Goal: Task Accomplishment & Management: Manage account settings

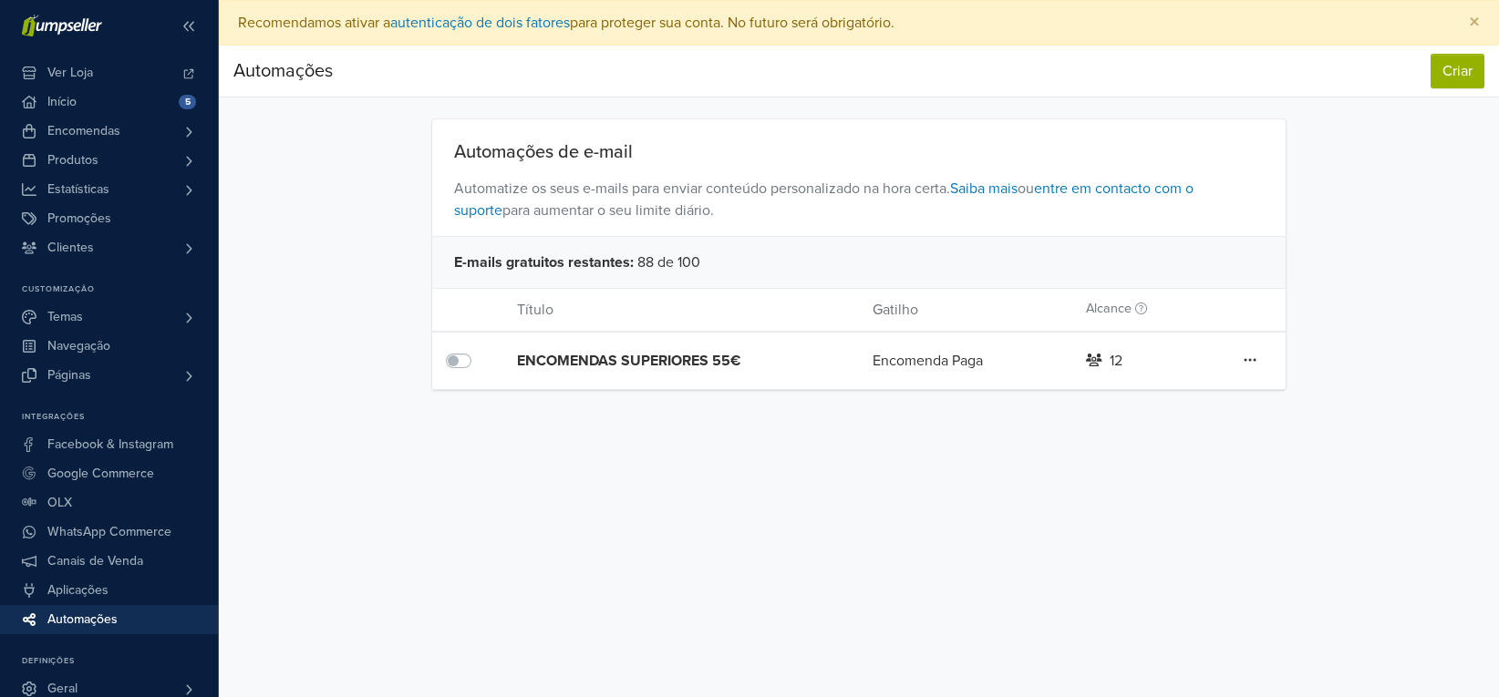
click at [1248, 357] on icon at bounding box center [1250, 360] width 13 height 15
click at [1206, 391] on link "Editar" at bounding box center [1184, 397] width 144 height 29
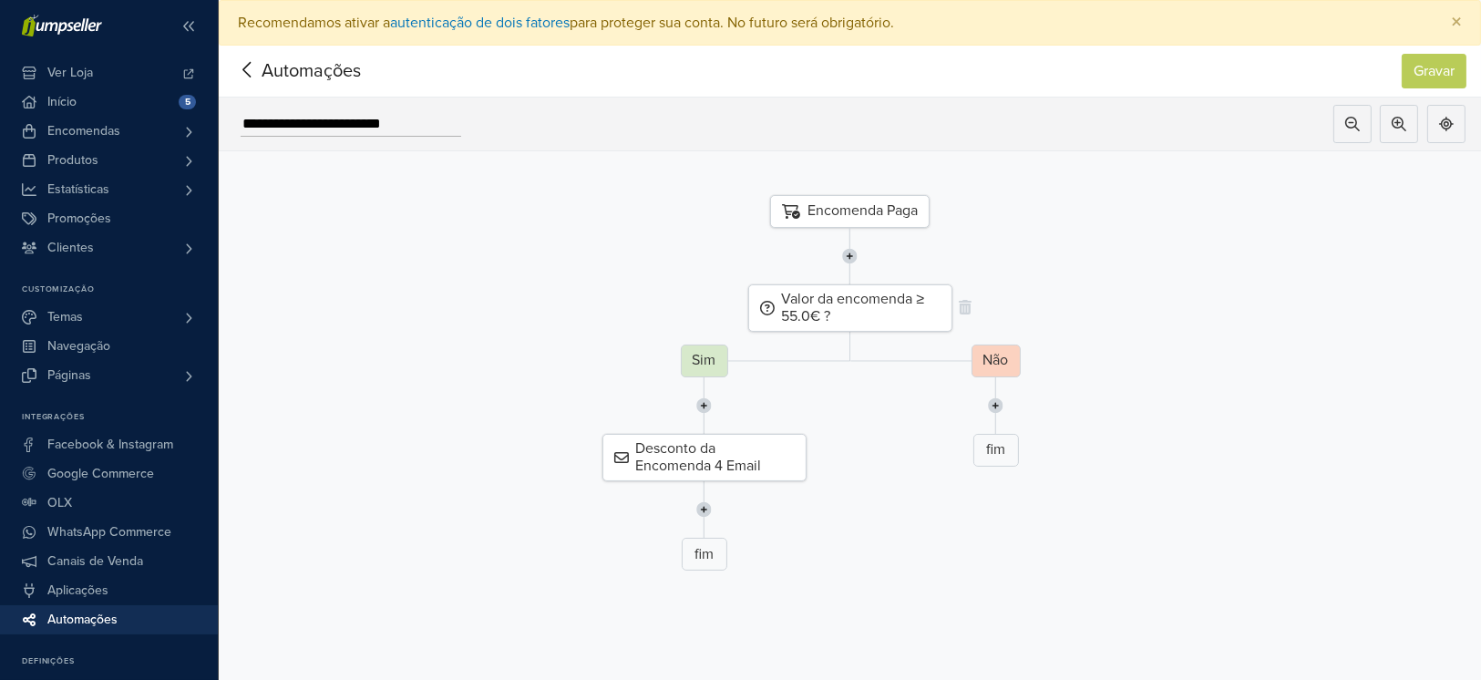
click at [895, 299] on div "Valor da encomenda ≥ 55.0€ ?" at bounding box center [850, 307] width 204 height 47
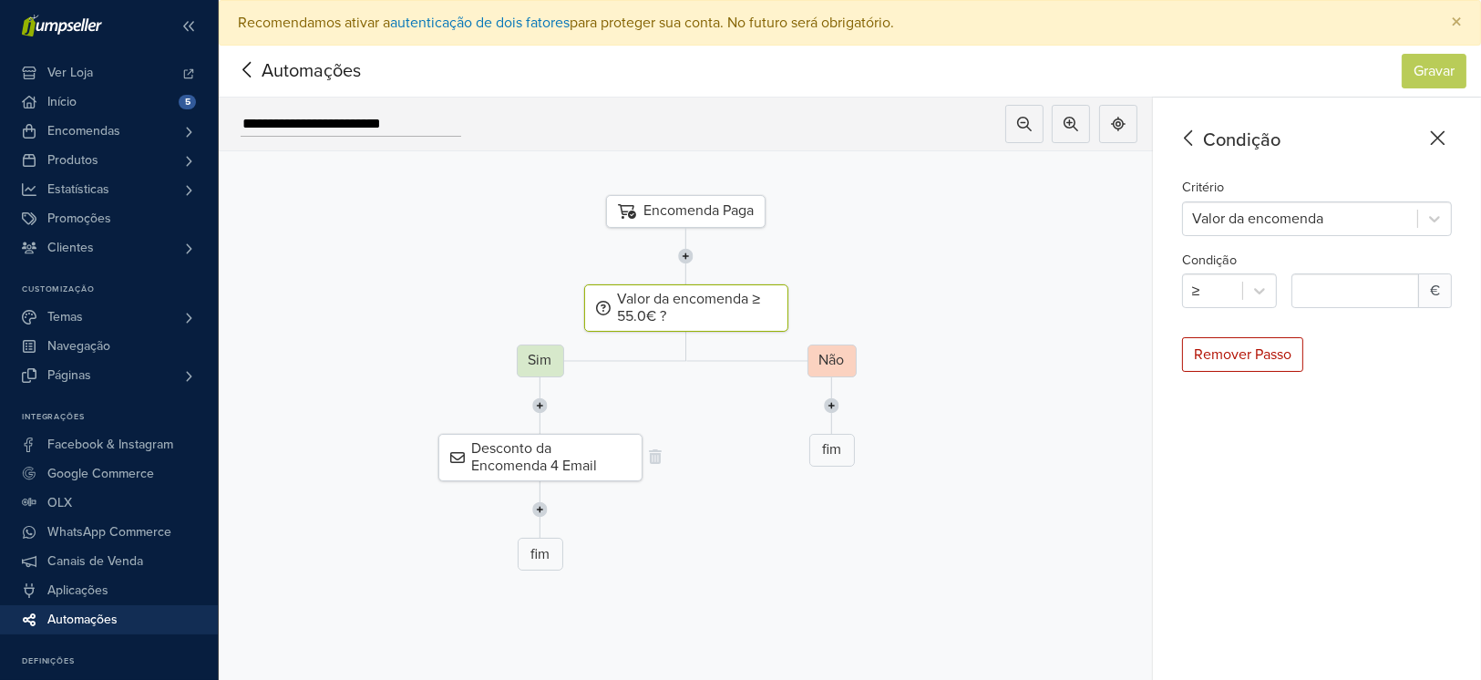
click at [573, 454] on div "Desconto da Encomenda 4 Email" at bounding box center [541, 457] width 204 height 47
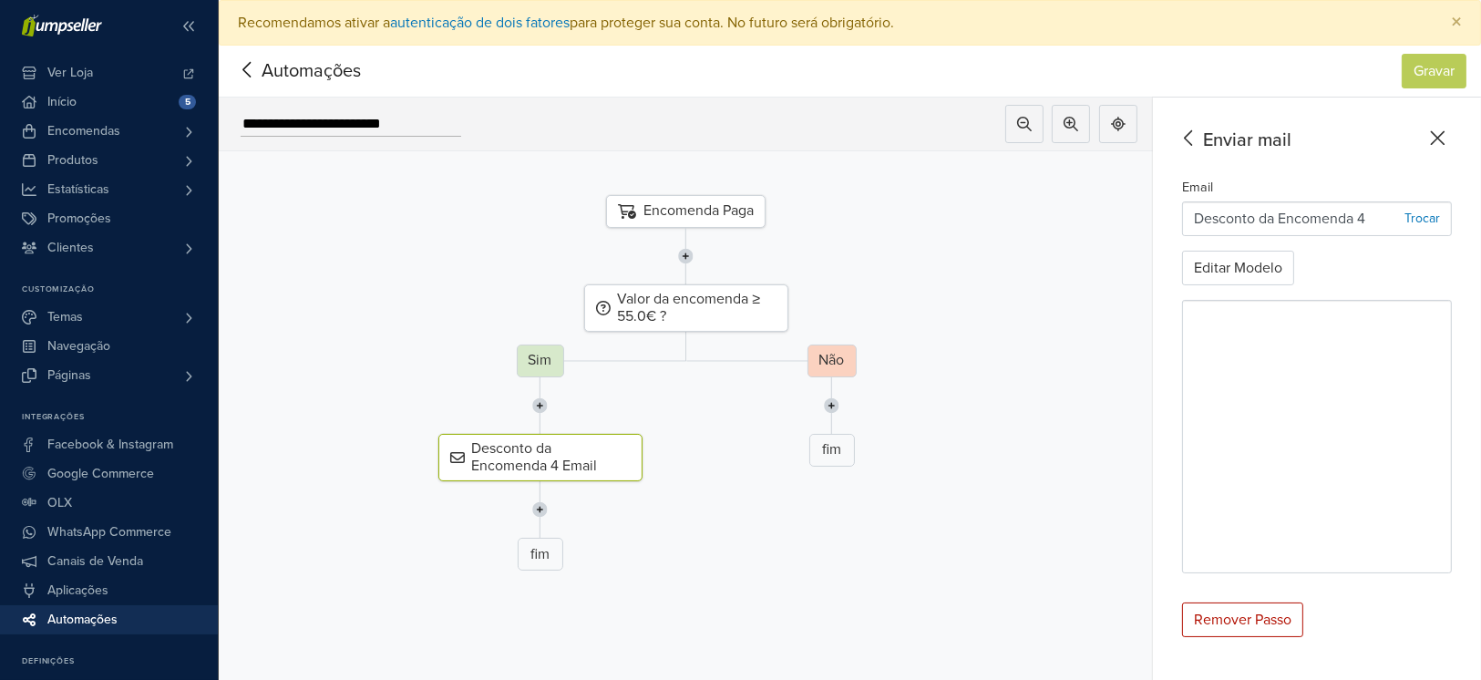
scroll to position [62, 0]
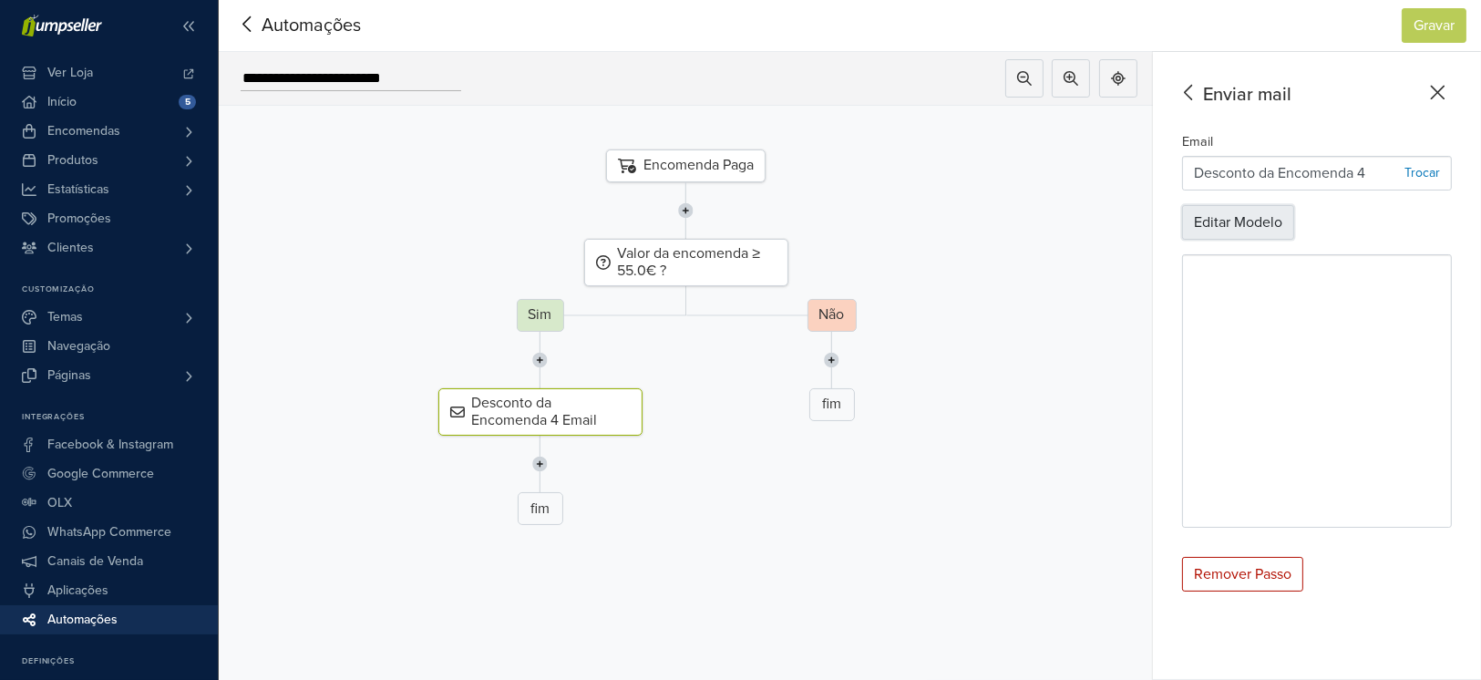
click at [1255, 205] on button "Editar Modelo" at bounding box center [1238, 222] width 112 height 35
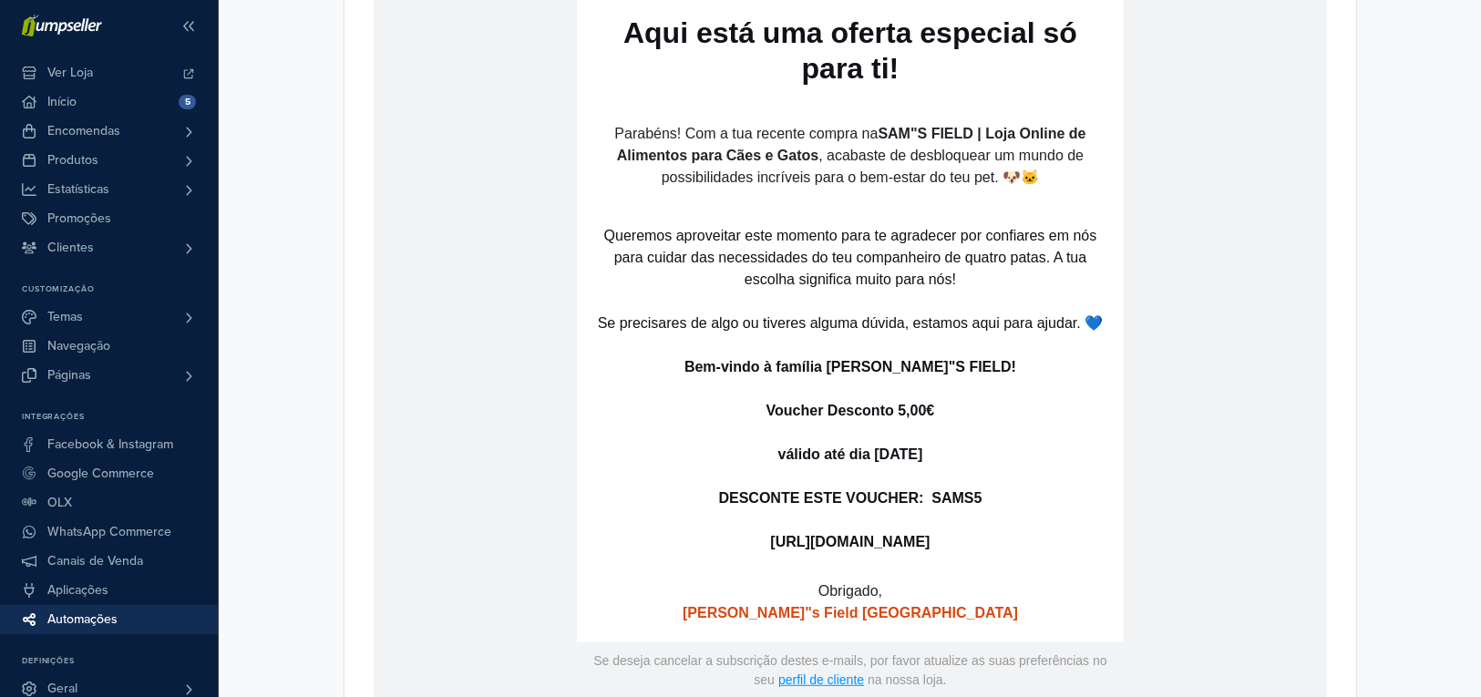
scroll to position [1260, 0]
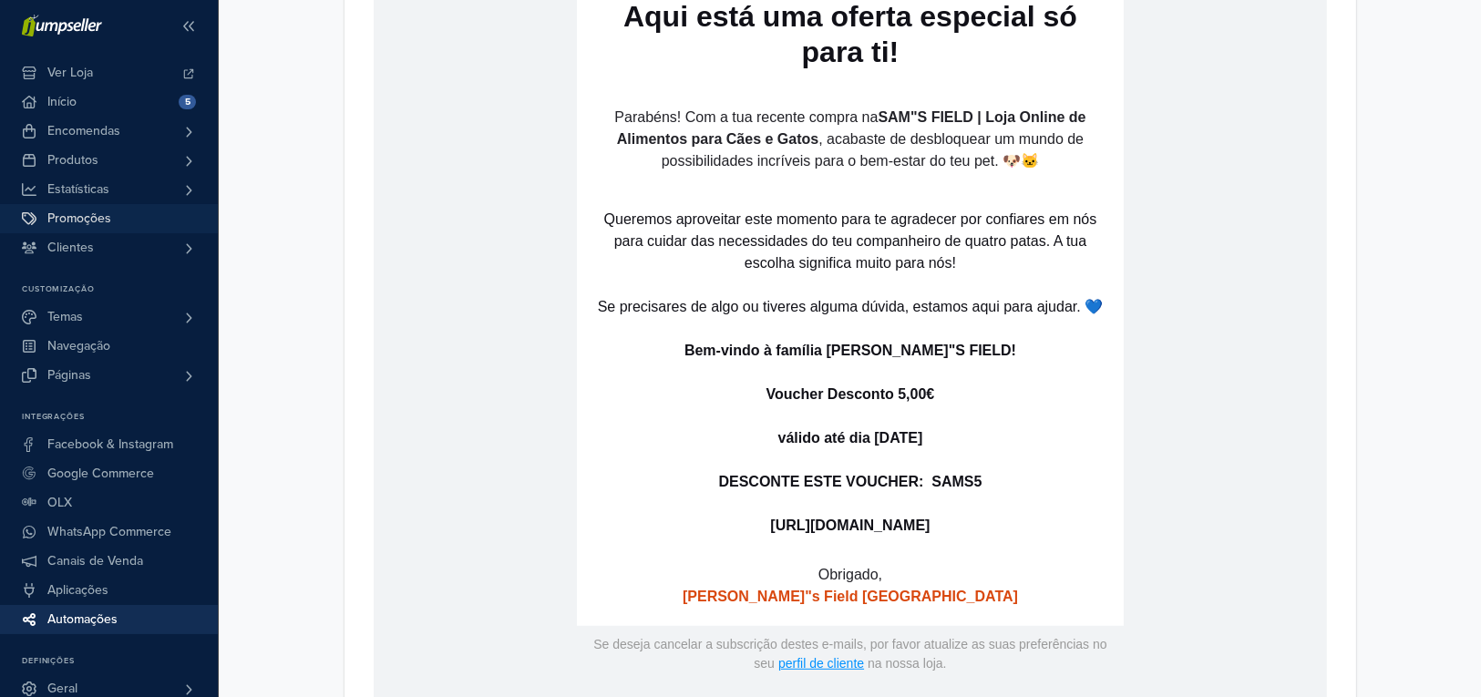
click at [130, 226] on link "Promoções" at bounding box center [109, 218] width 218 height 29
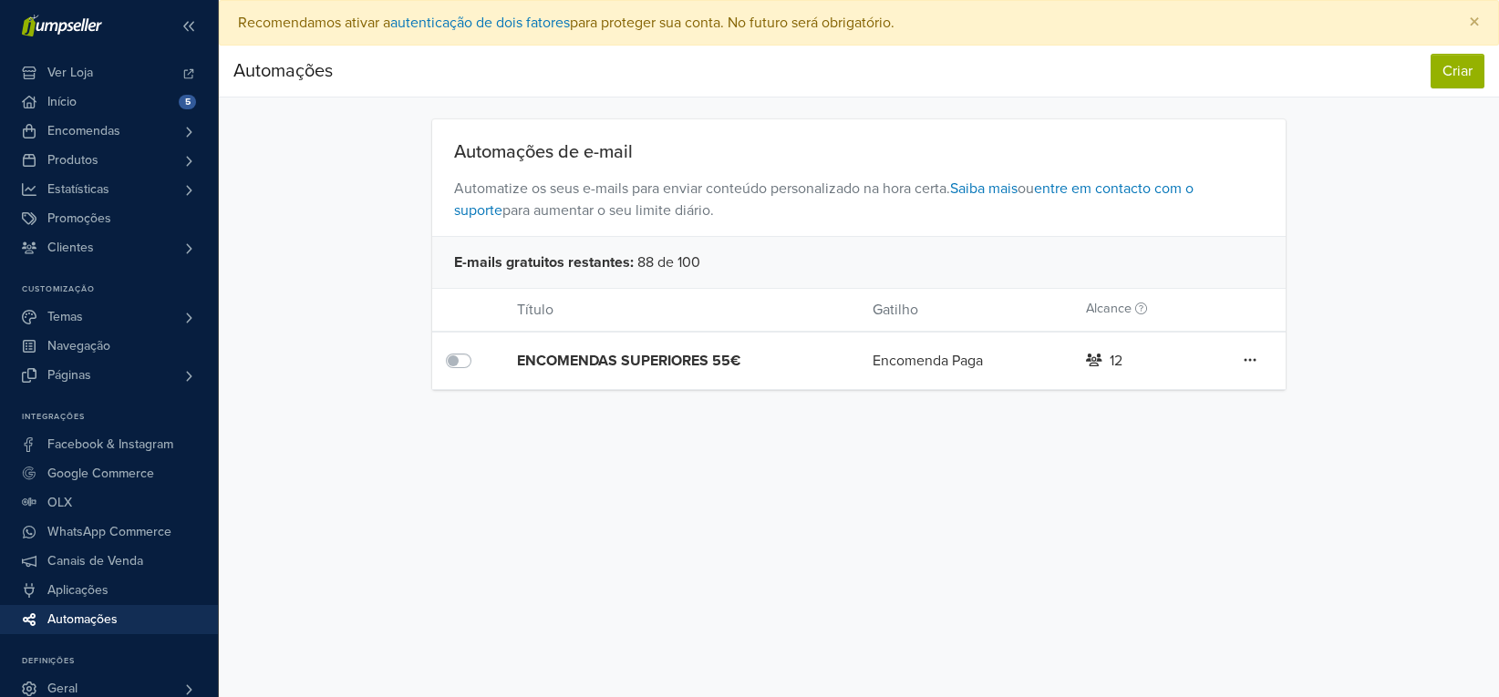
click at [479, 350] on label at bounding box center [479, 350] width 0 height 0
click at [1245, 359] on icon at bounding box center [1250, 360] width 12 height 3
click at [1203, 389] on link "Editar" at bounding box center [1184, 397] width 144 height 29
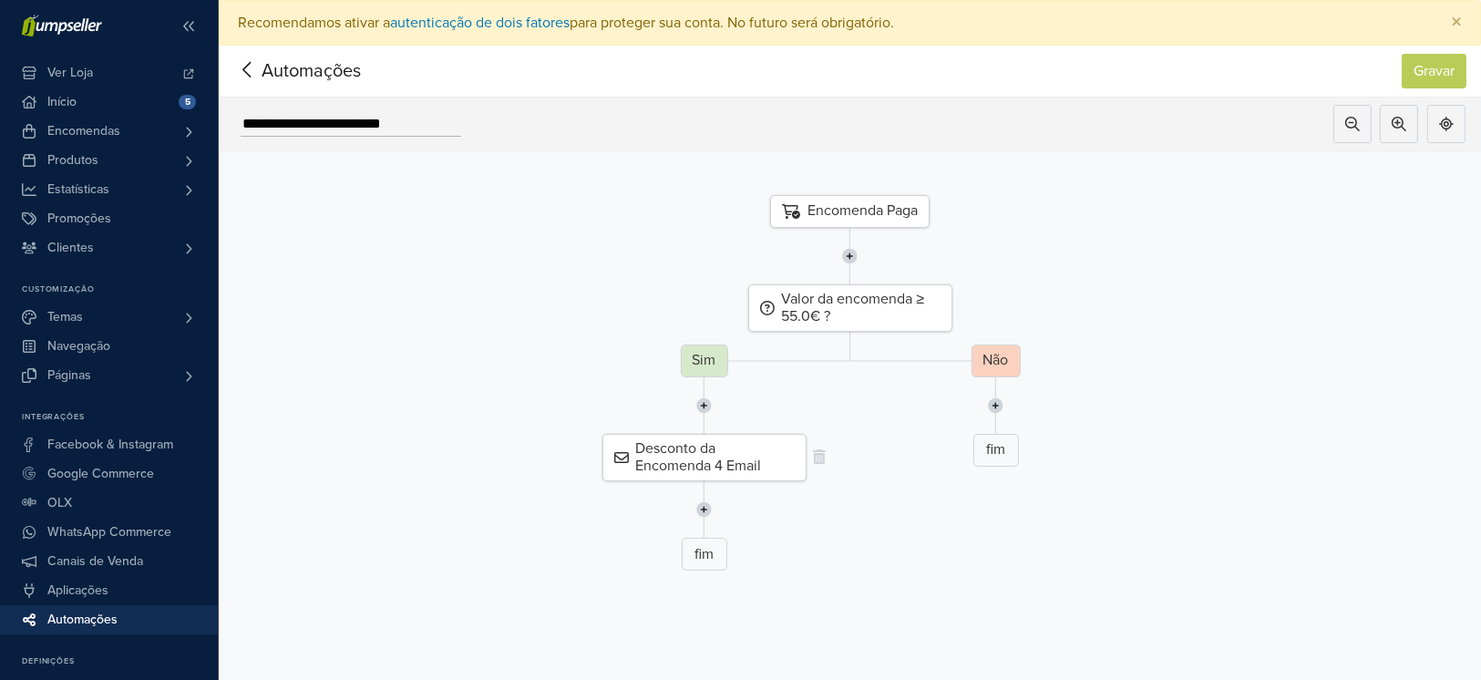
click at [730, 469] on div "Desconto da Encomenda 4 Email" at bounding box center [705, 457] width 204 height 47
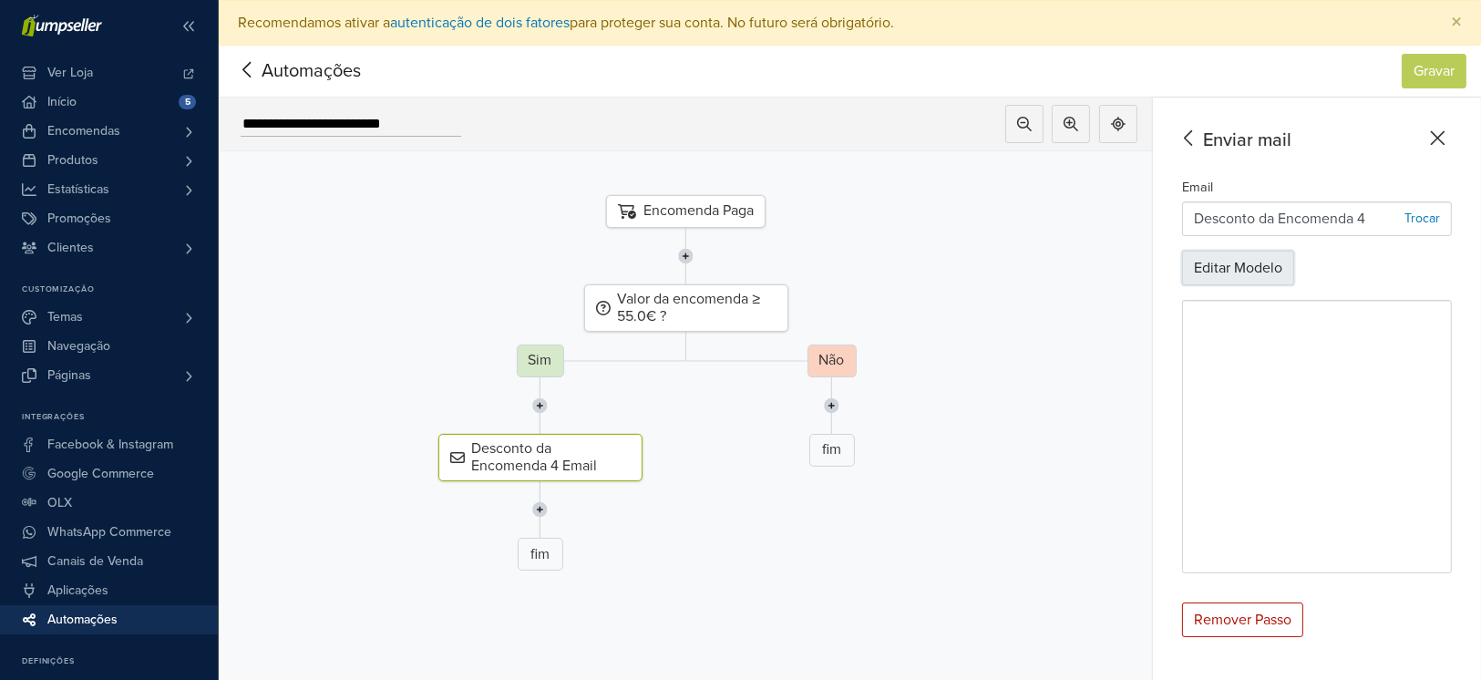
click at [1235, 273] on button "Editar Modelo" at bounding box center [1238, 268] width 112 height 35
